Goal: Task Accomplishment & Management: Complete application form

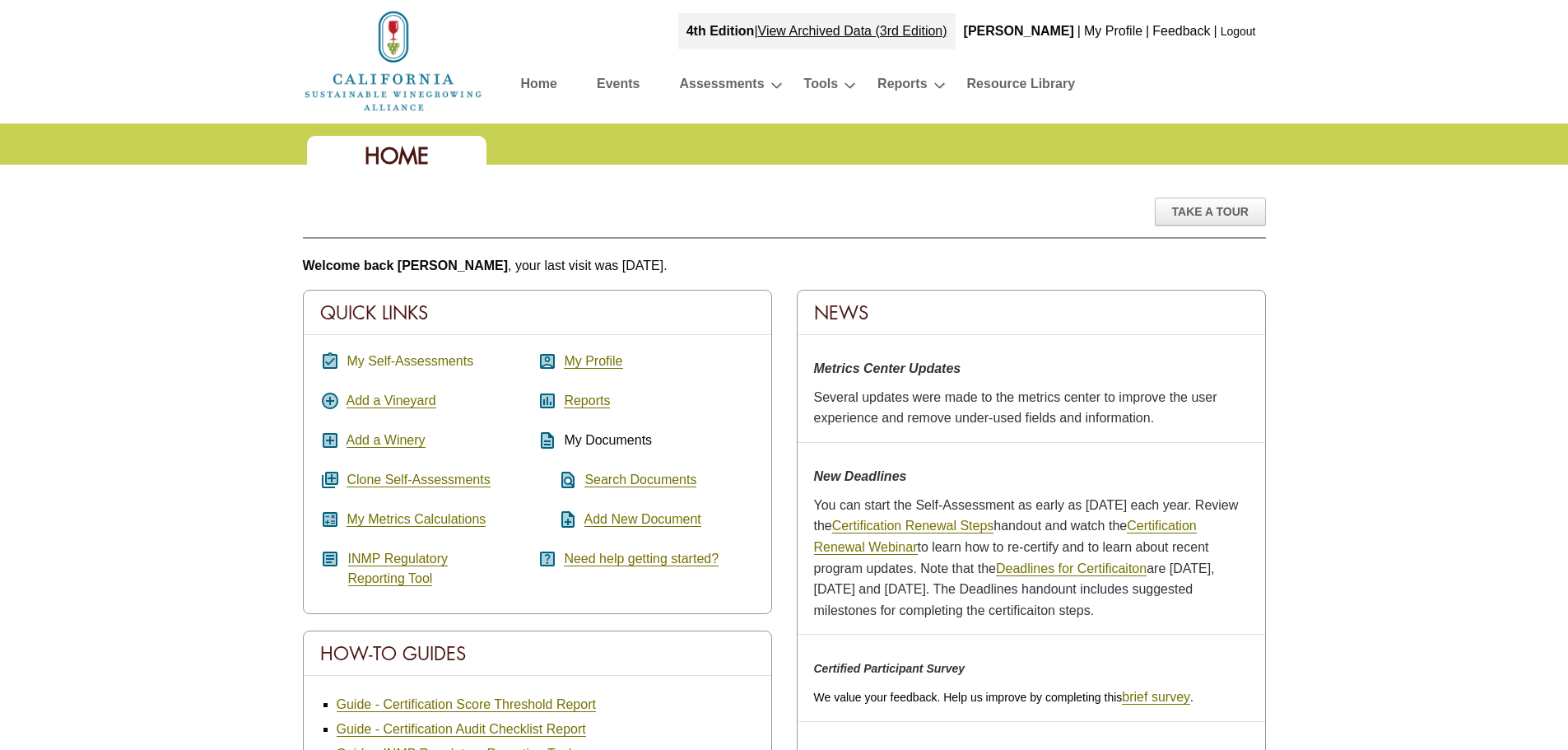
click at [417, 357] on link "My Self-Assessments" at bounding box center [410, 361] width 127 height 15
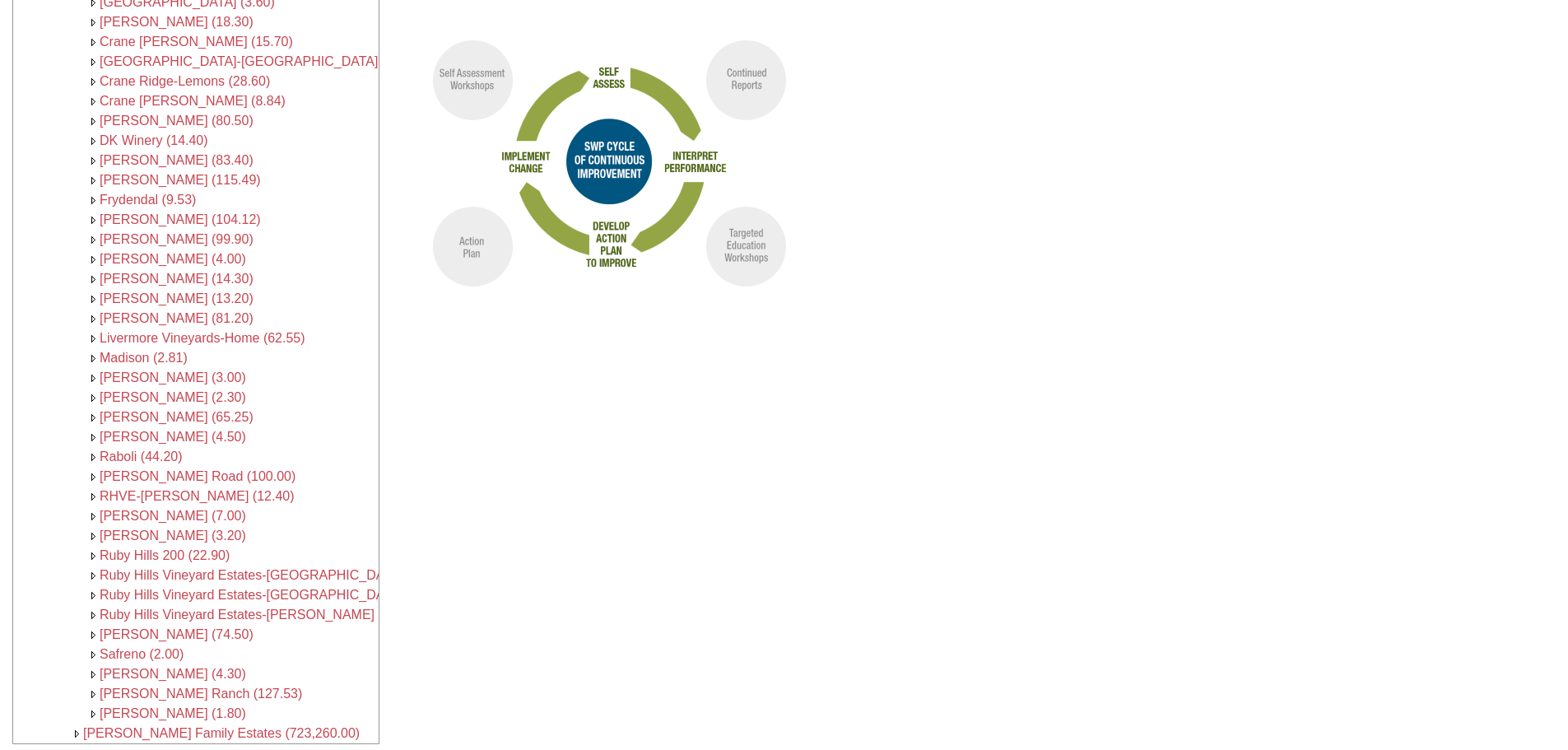
scroll to position [468, 0]
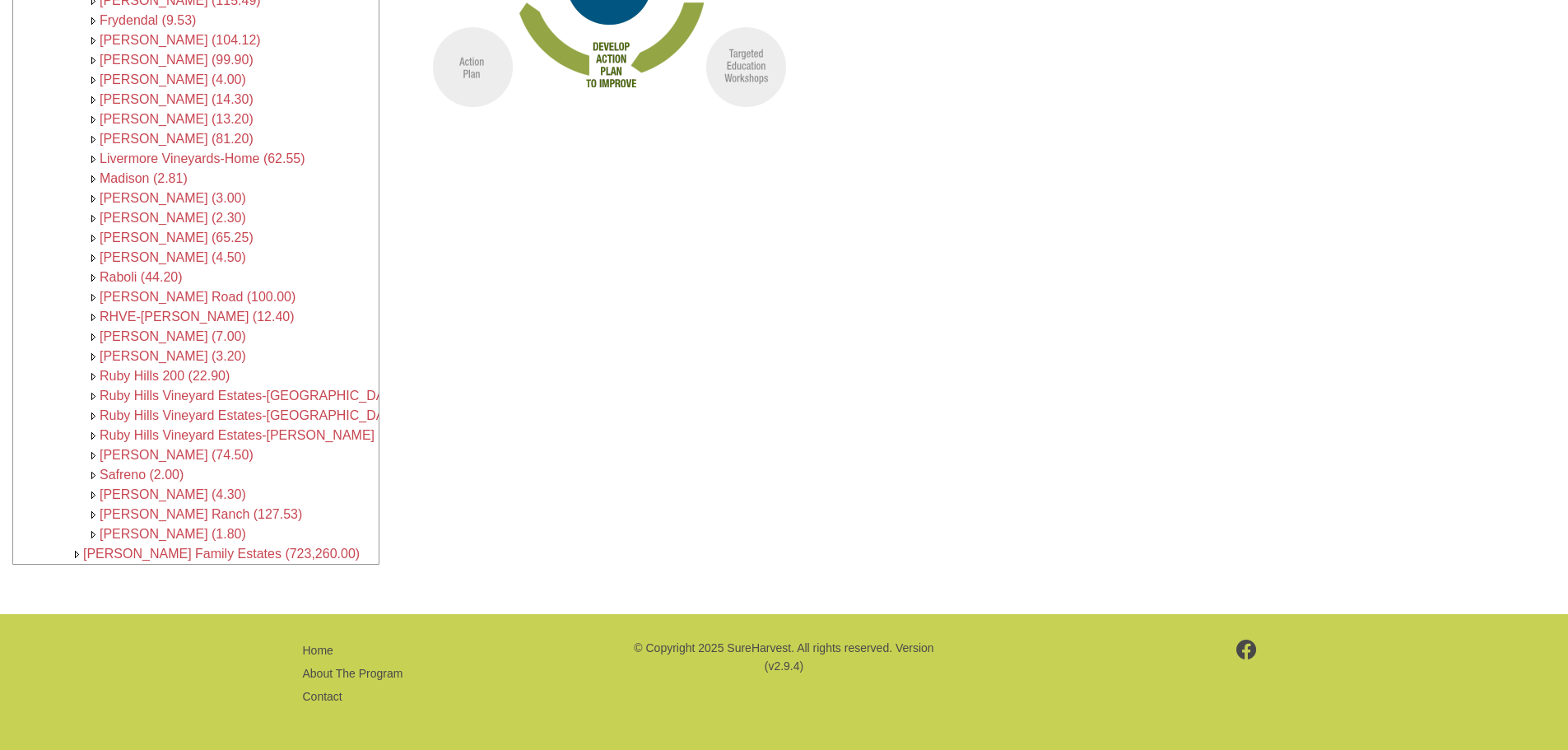
click at [209, 547] on span "[PERSON_NAME] Family Estates (723,260.00)" at bounding box center [221, 554] width 277 height 14
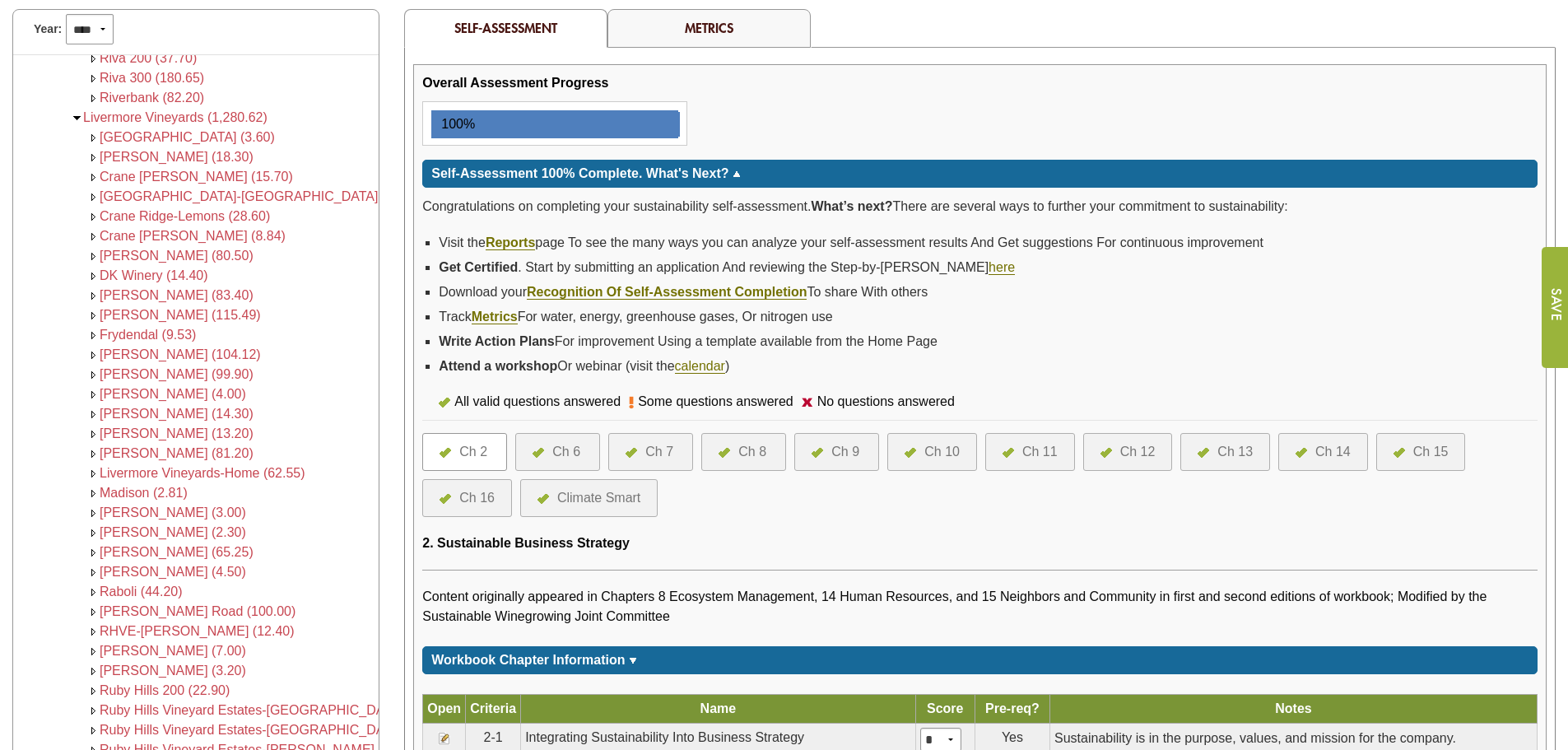
scroll to position [247, 0]
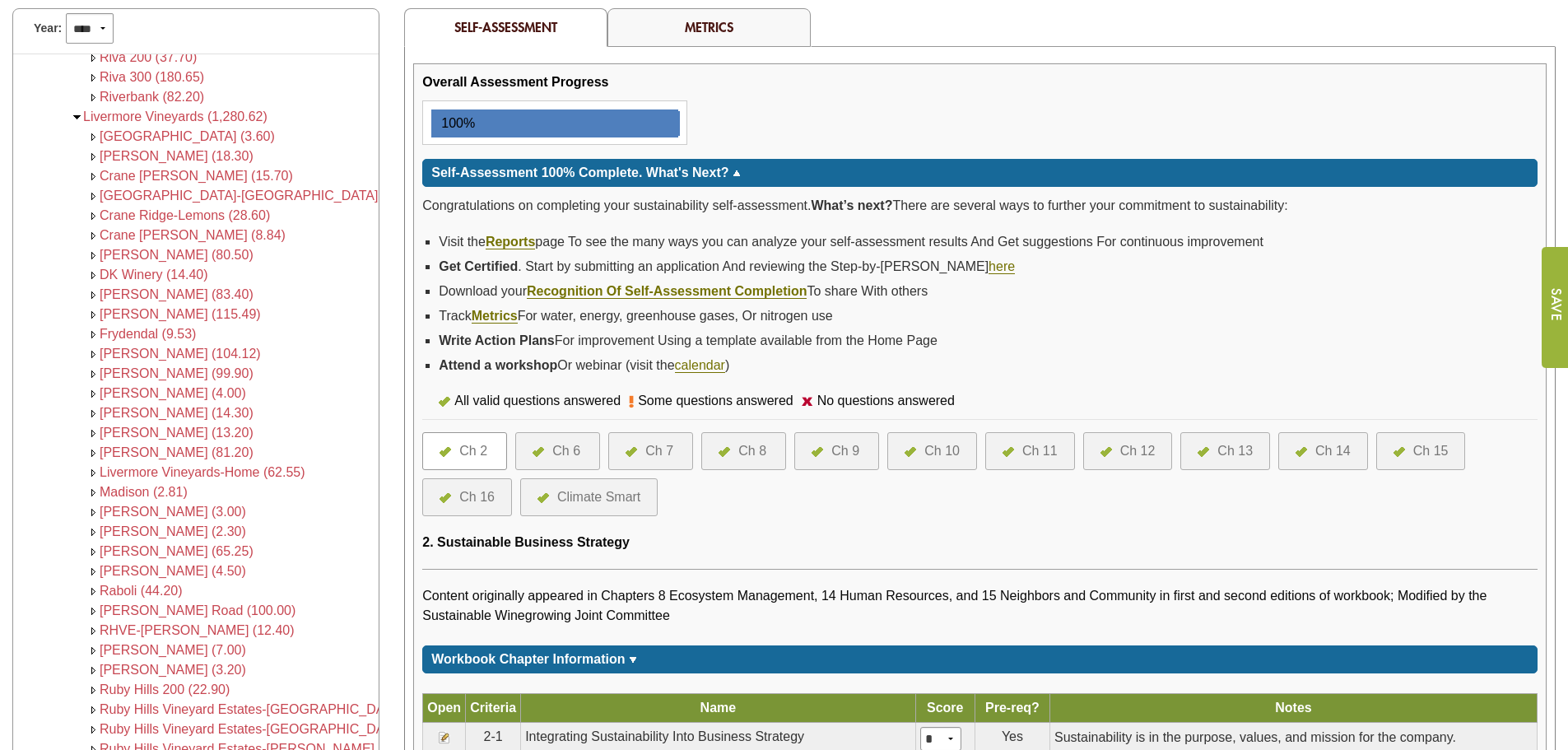
click at [1322, 455] on div "Ch 14" at bounding box center [1333, 451] width 36 height 20
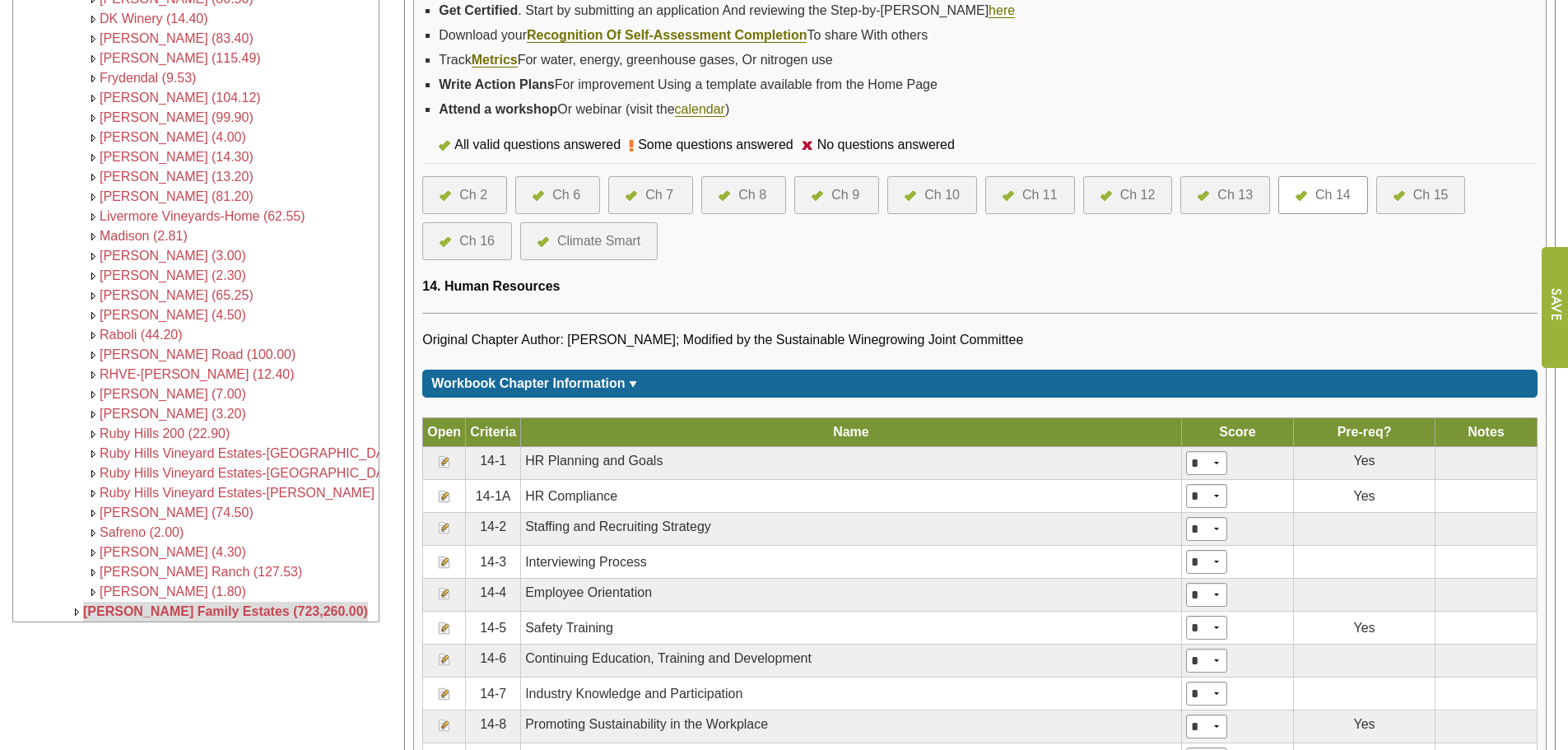
scroll to position [659, 0]
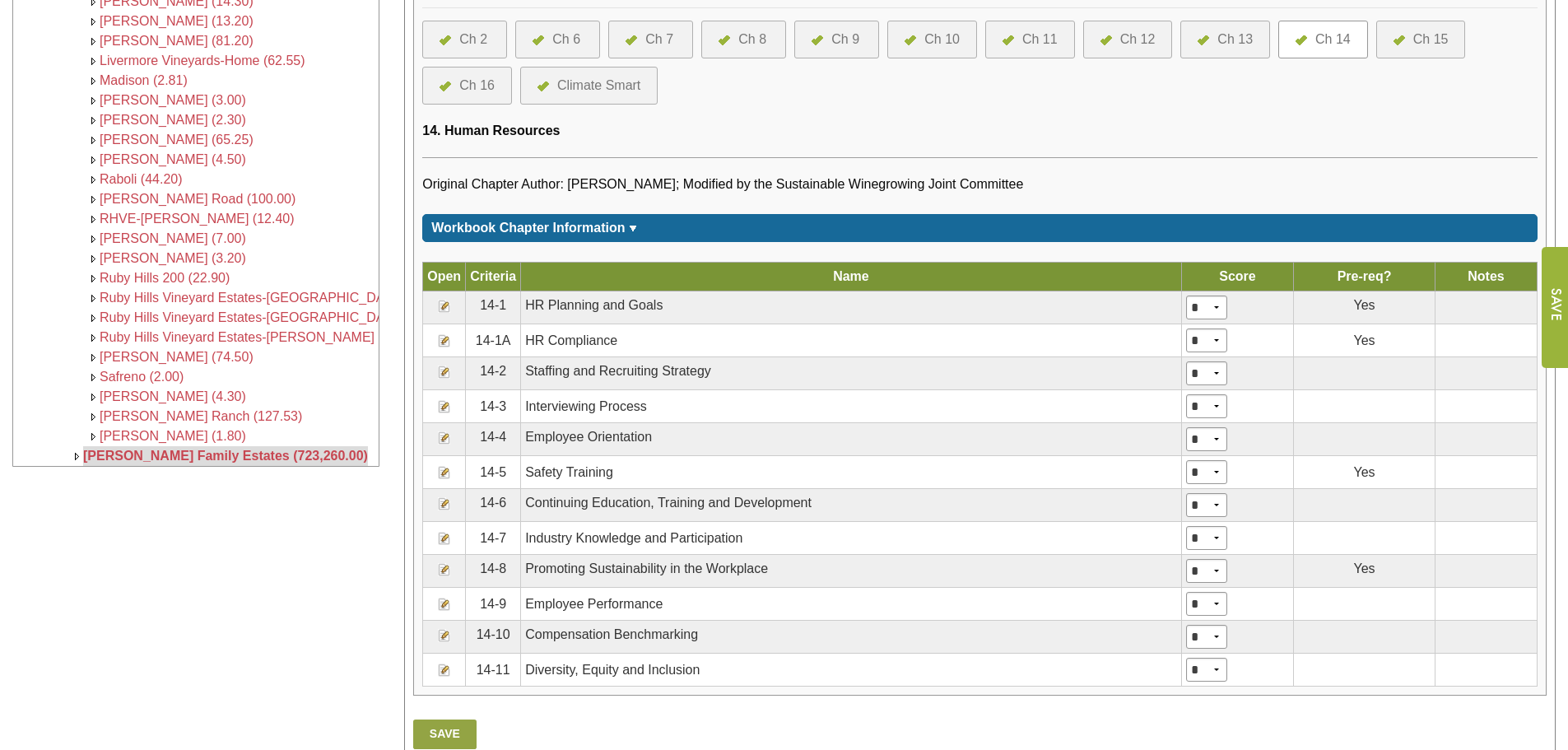
click at [445, 308] on img at bounding box center [444, 305] width 13 height 13
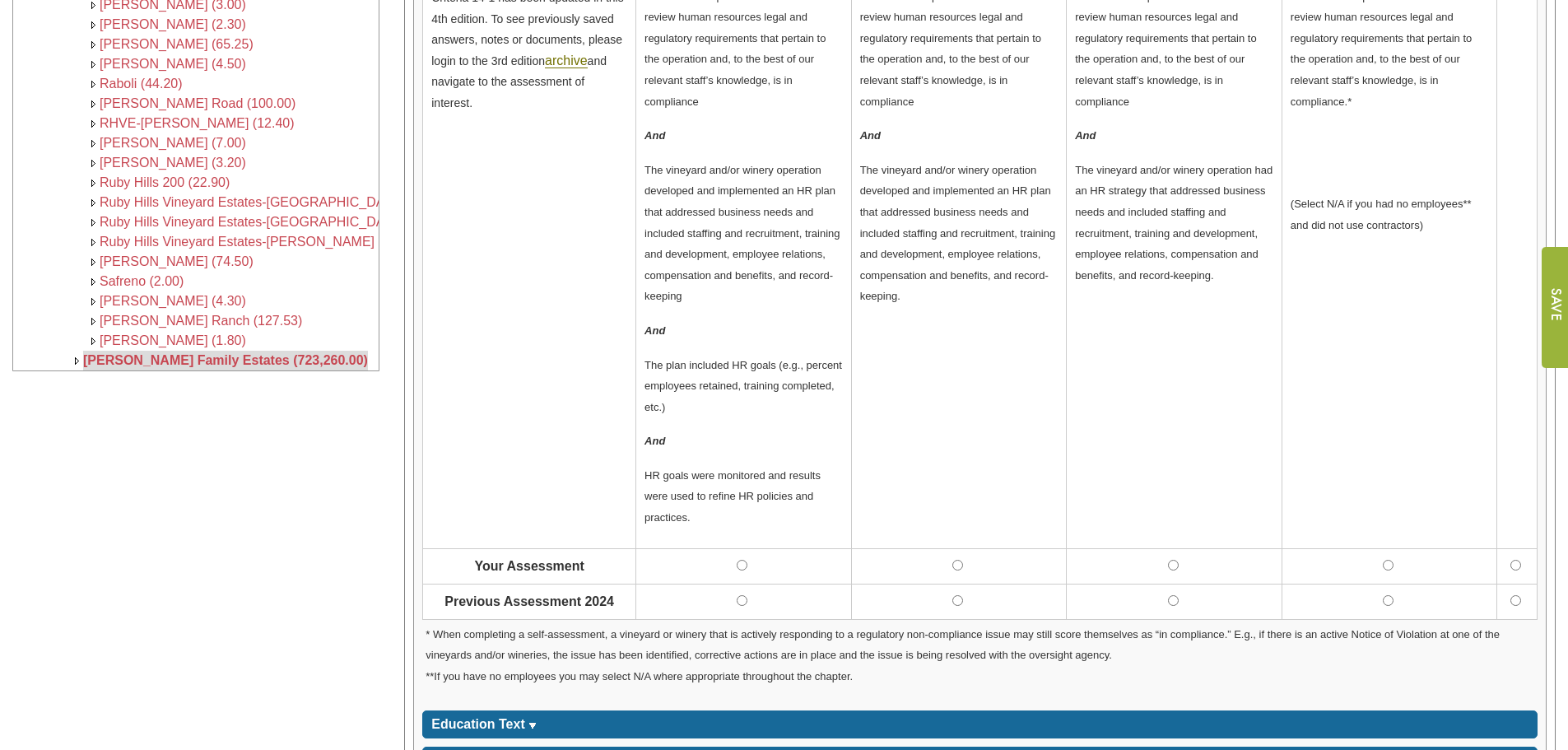
scroll to position [726, 0]
